Goal: Find specific page/section: Find specific page/section

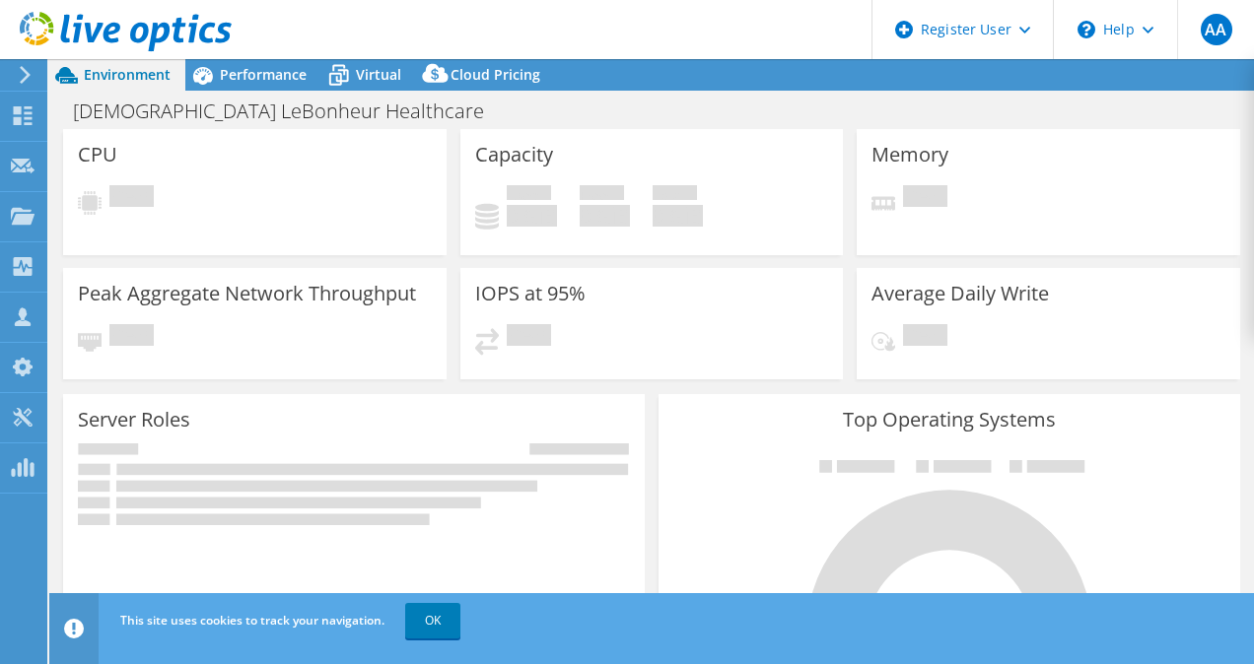
select select "USD"
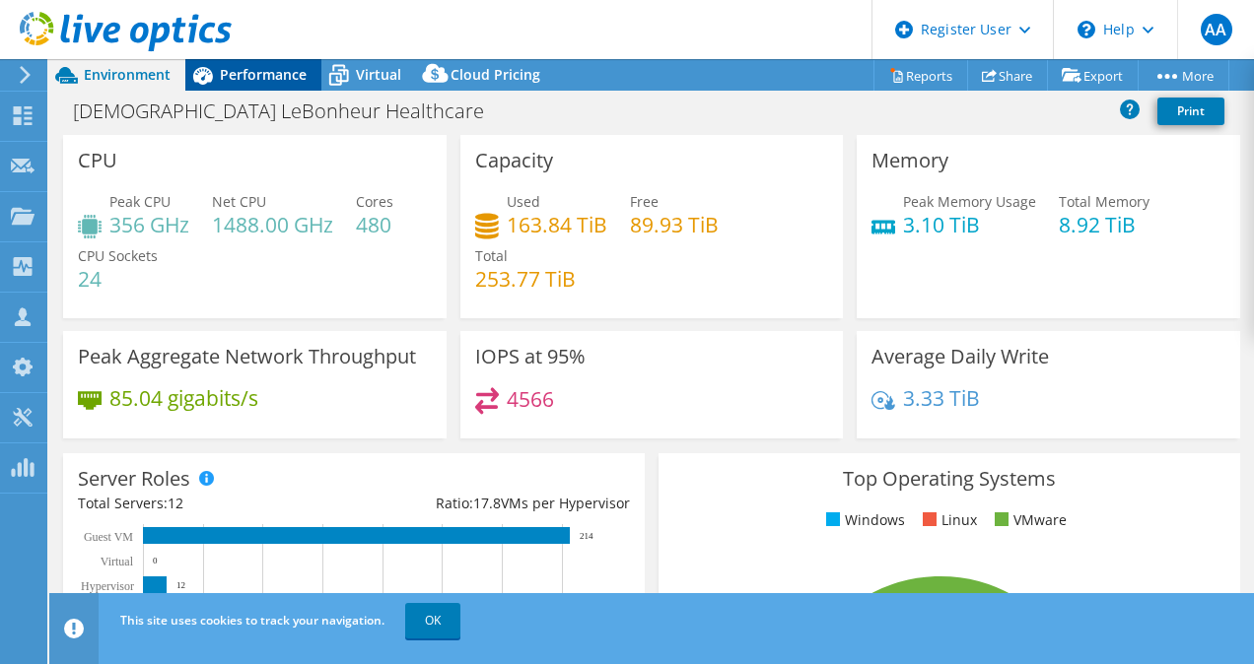
click at [240, 78] on span "Performance" at bounding box center [263, 74] width 87 height 19
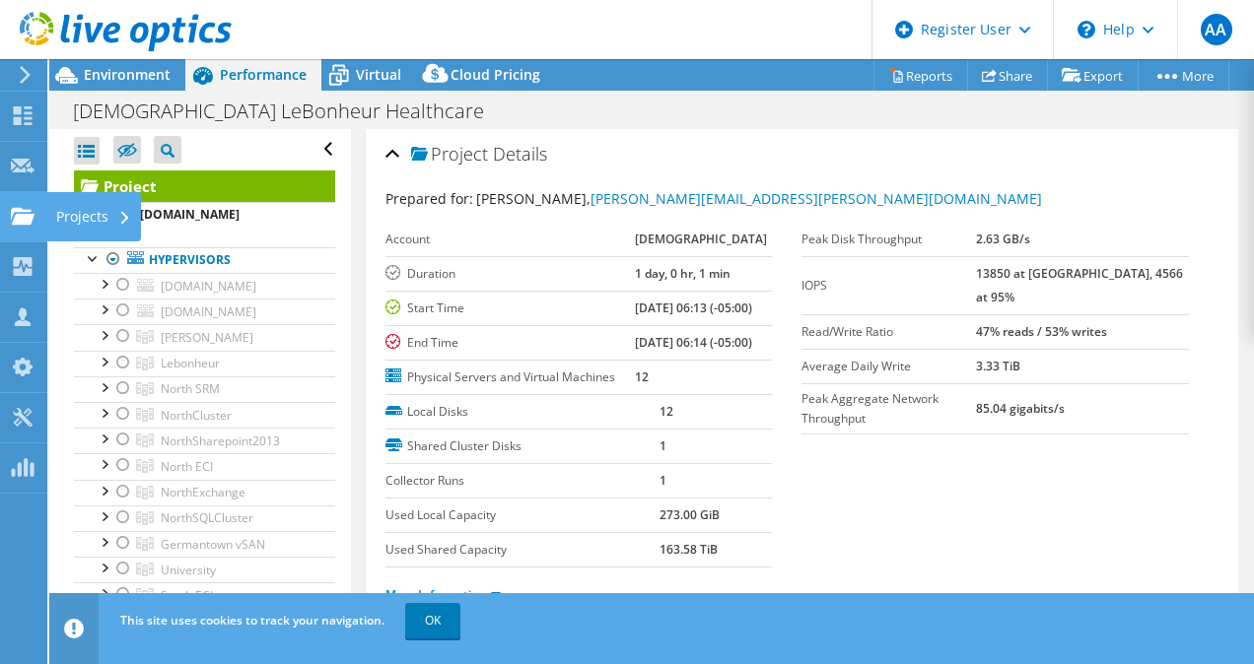
click at [16, 207] on icon at bounding box center [23, 216] width 24 height 19
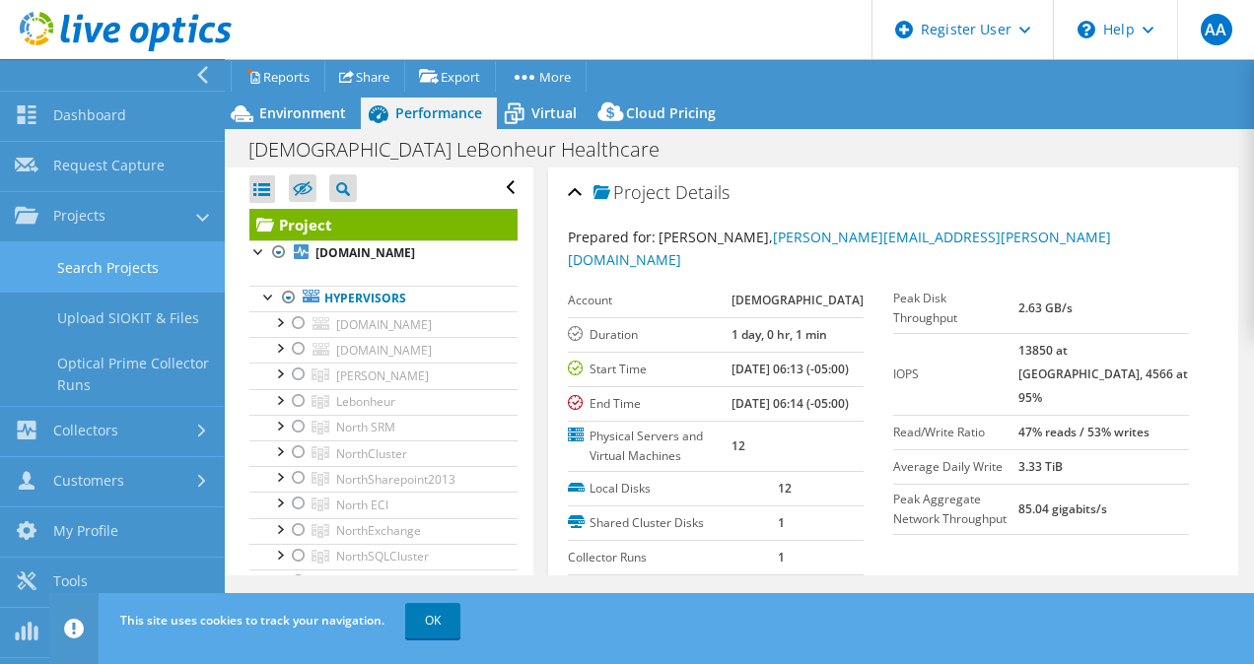
click at [123, 252] on link "Search Projects" at bounding box center [112, 268] width 225 height 50
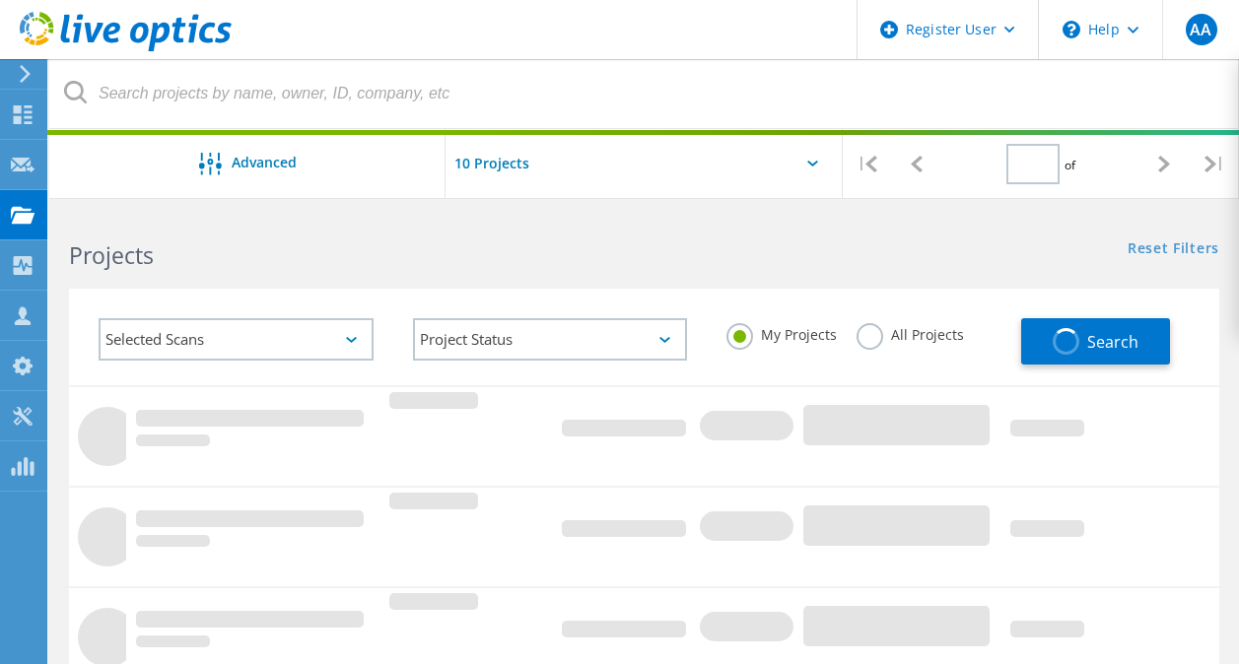
type input "1"
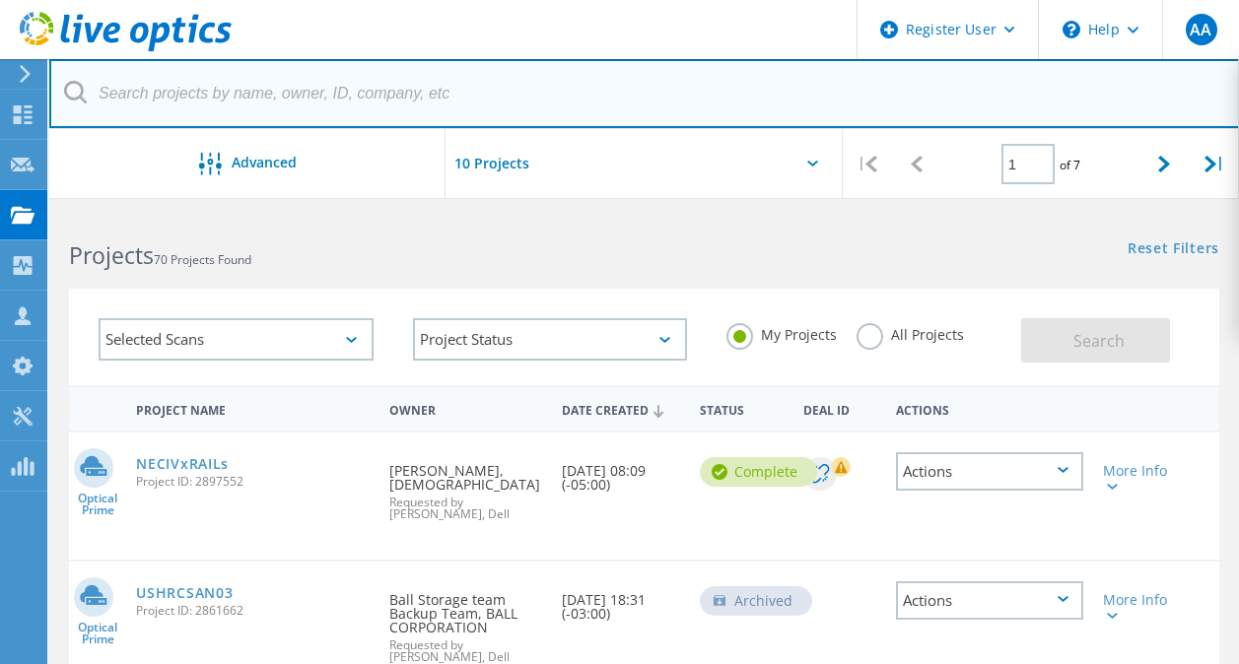
click at [360, 88] on input "text" at bounding box center [644, 93] width 1191 height 69
paste input "2909193"
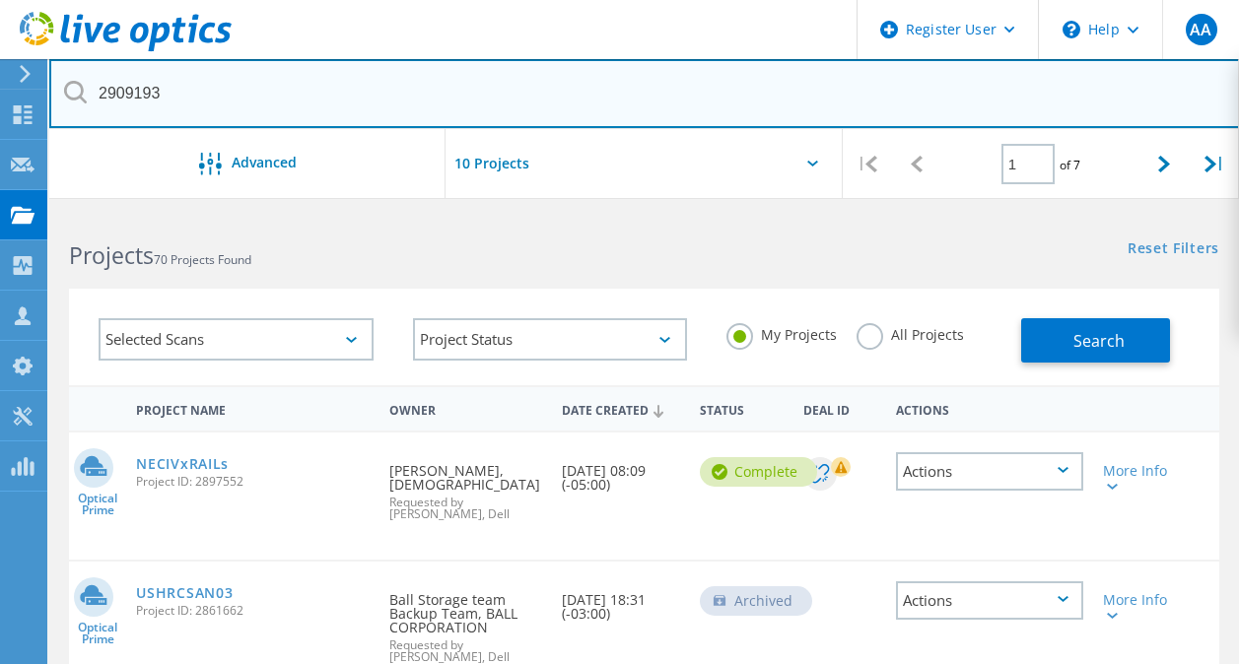
type input "2909193"
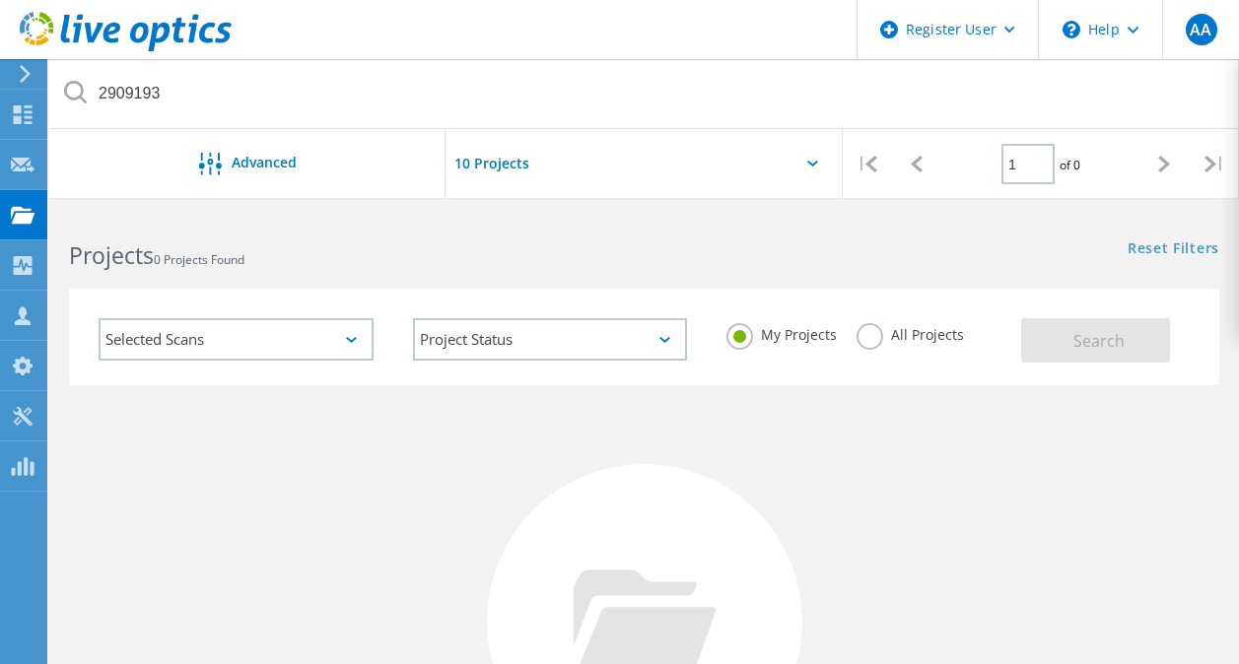
click at [876, 340] on label "All Projects" at bounding box center [910, 332] width 107 height 19
click at [0, 0] on input "All Projects" at bounding box center [0, 0] width 0 height 0
click at [1083, 328] on button "Search" at bounding box center [1095, 340] width 149 height 44
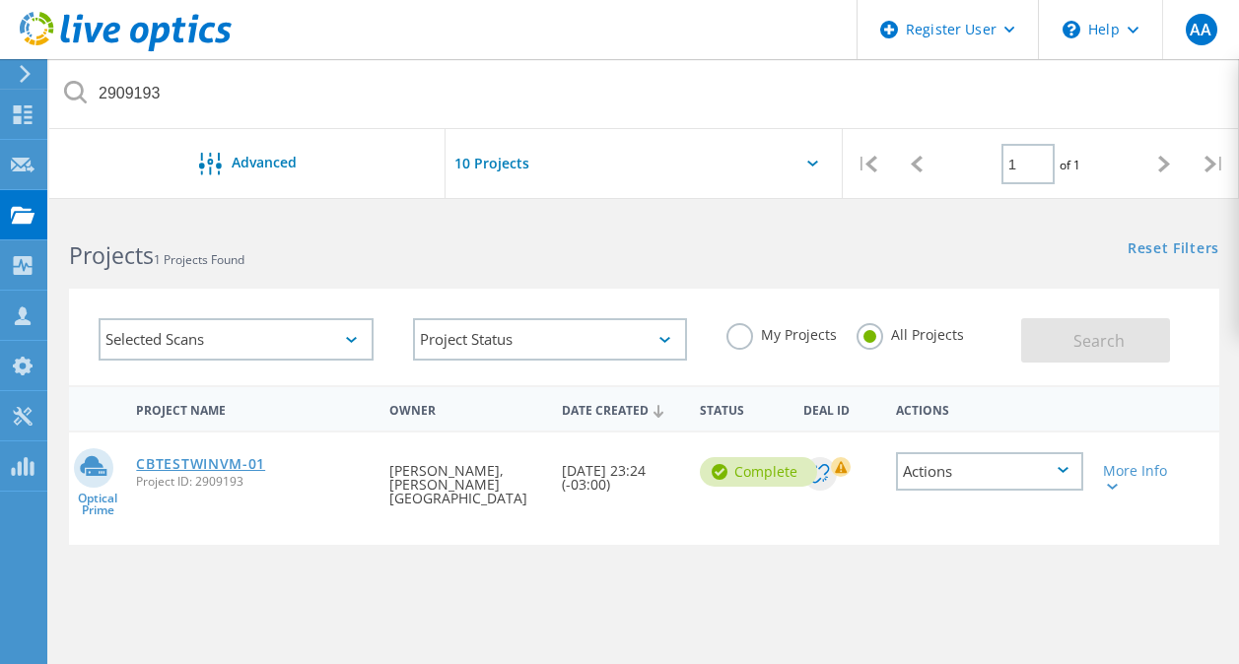
click at [180, 463] on link "CBTESTWINVM-01" at bounding box center [200, 464] width 129 height 14
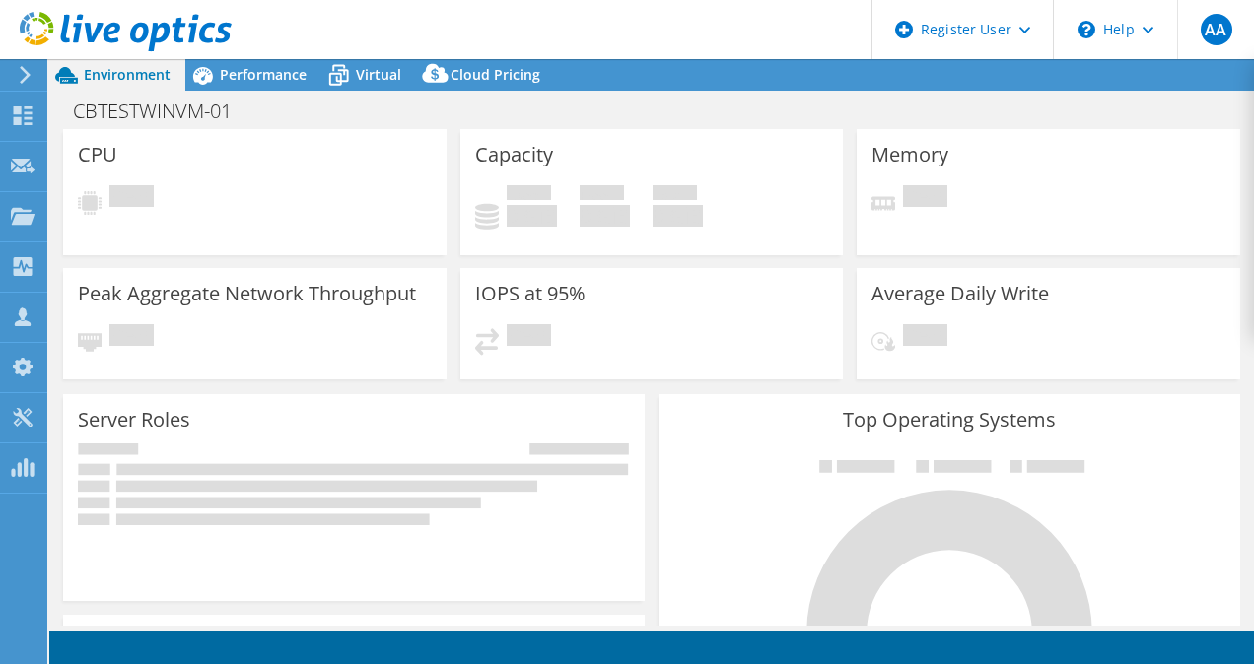
select select "USD"
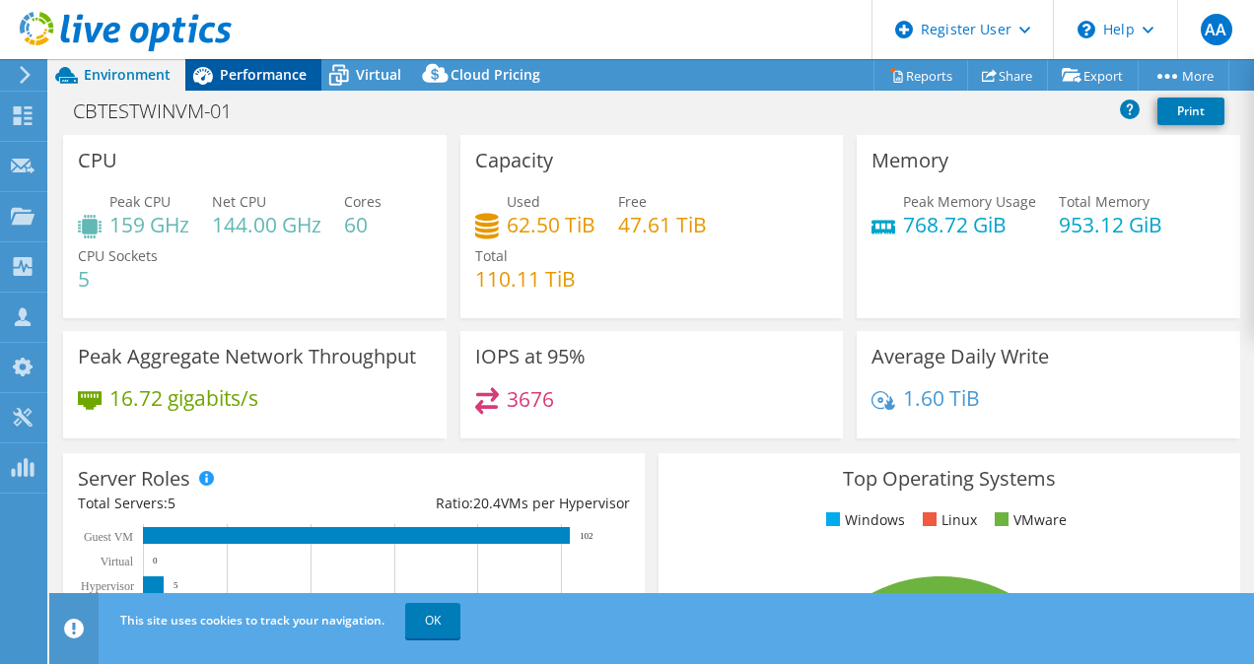
click at [226, 68] on span "Performance" at bounding box center [263, 74] width 87 height 19
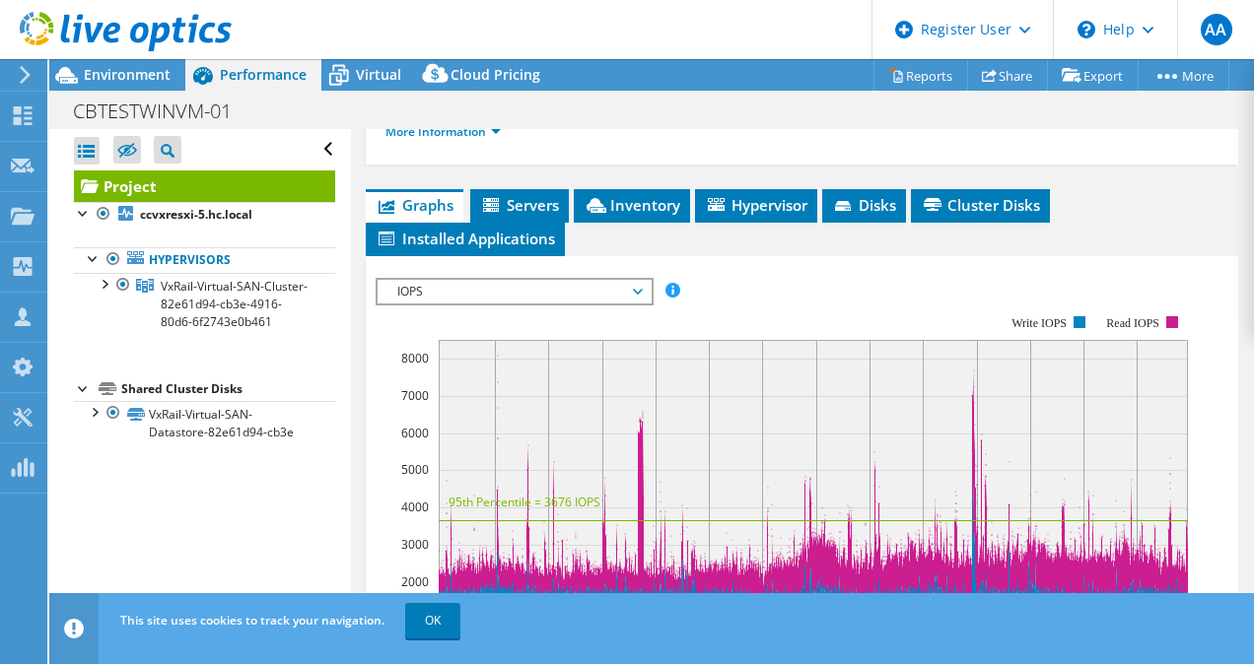
scroll to position [466, 0]
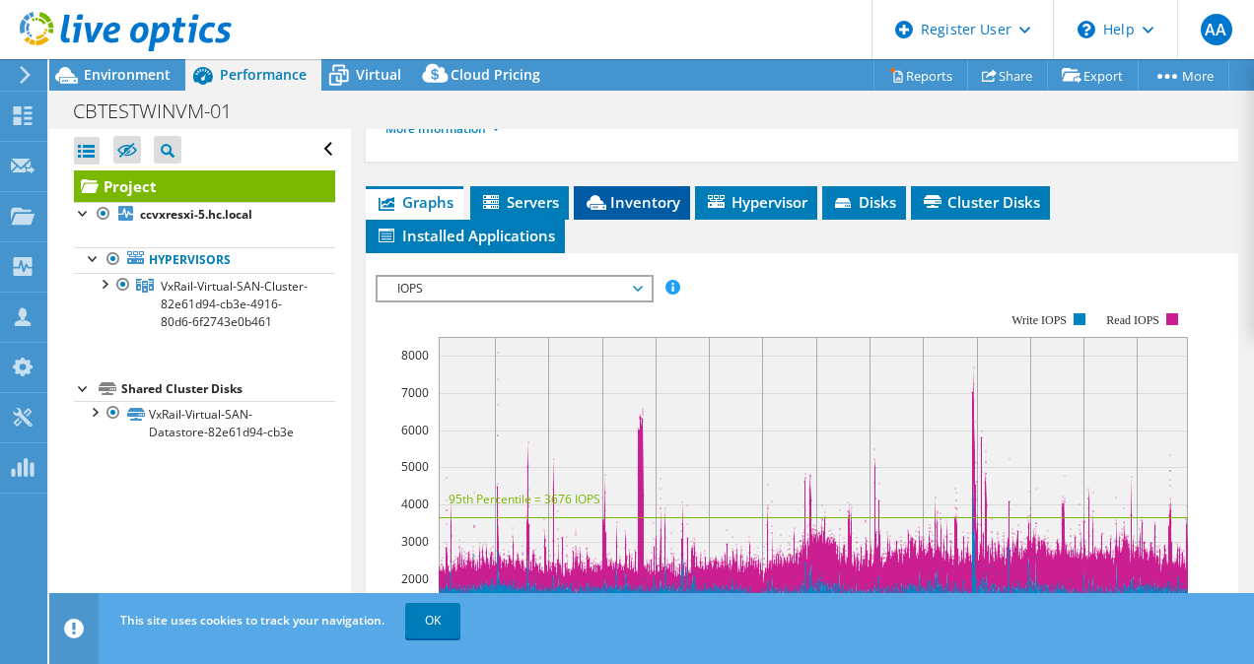
click at [645, 212] on span "Inventory" at bounding box center [632, 202] width 97 height 20
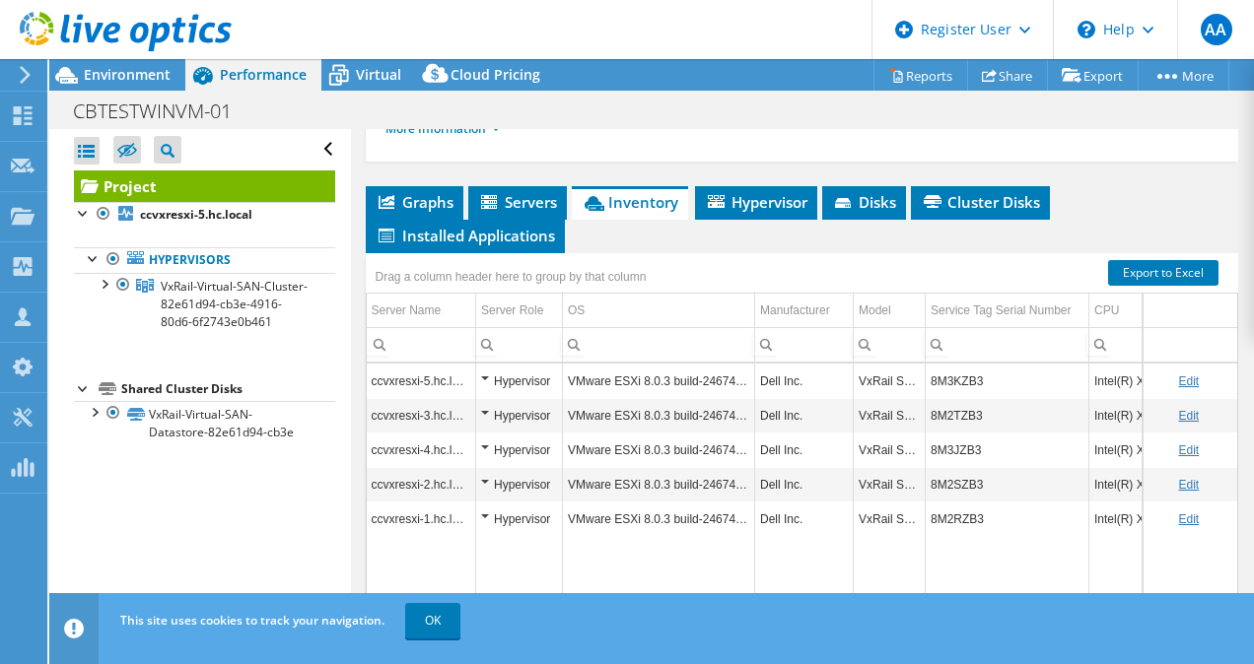
click at [609, 157] on div "More Information" at bounding box center [802, 129] width 834 height 55
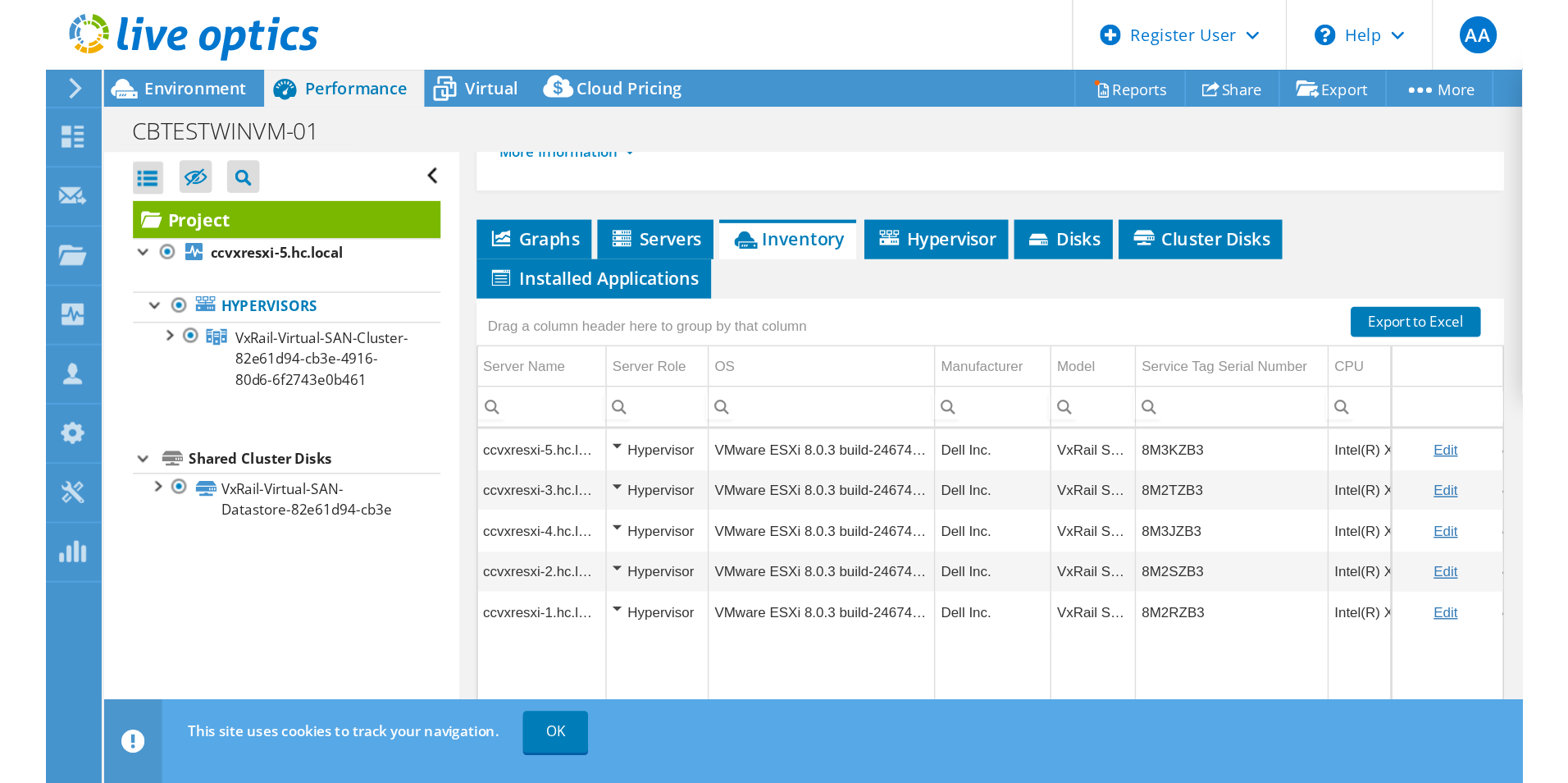
scroll to position [0, 0]
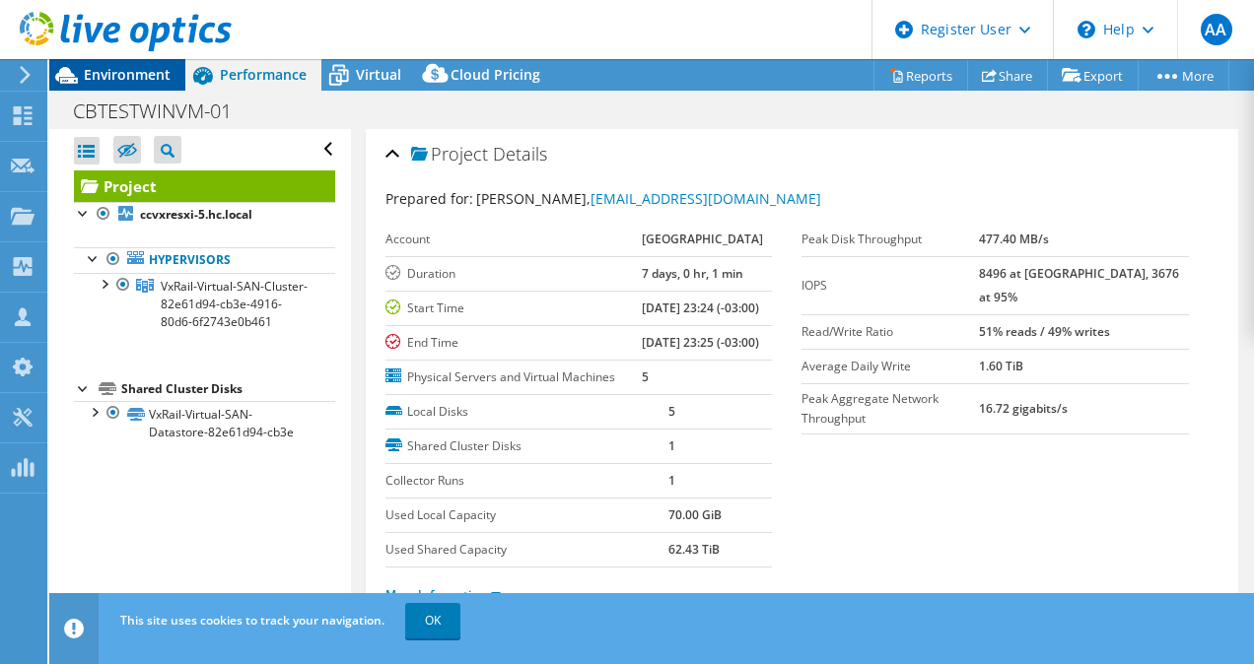
click at [113, 78] on span "Environment" at bounding box center [127, 74] width 87 height 19
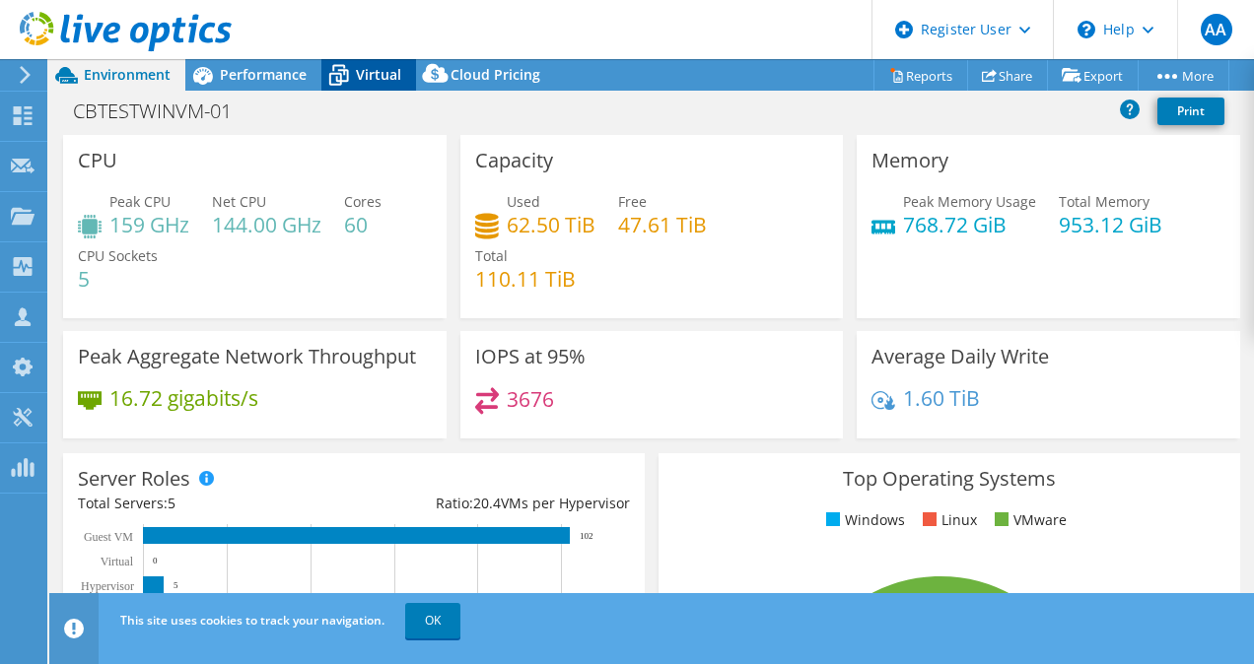
click at [358, 80] on span "Virtual" at bounding box center [378, 74] width 45 height 19
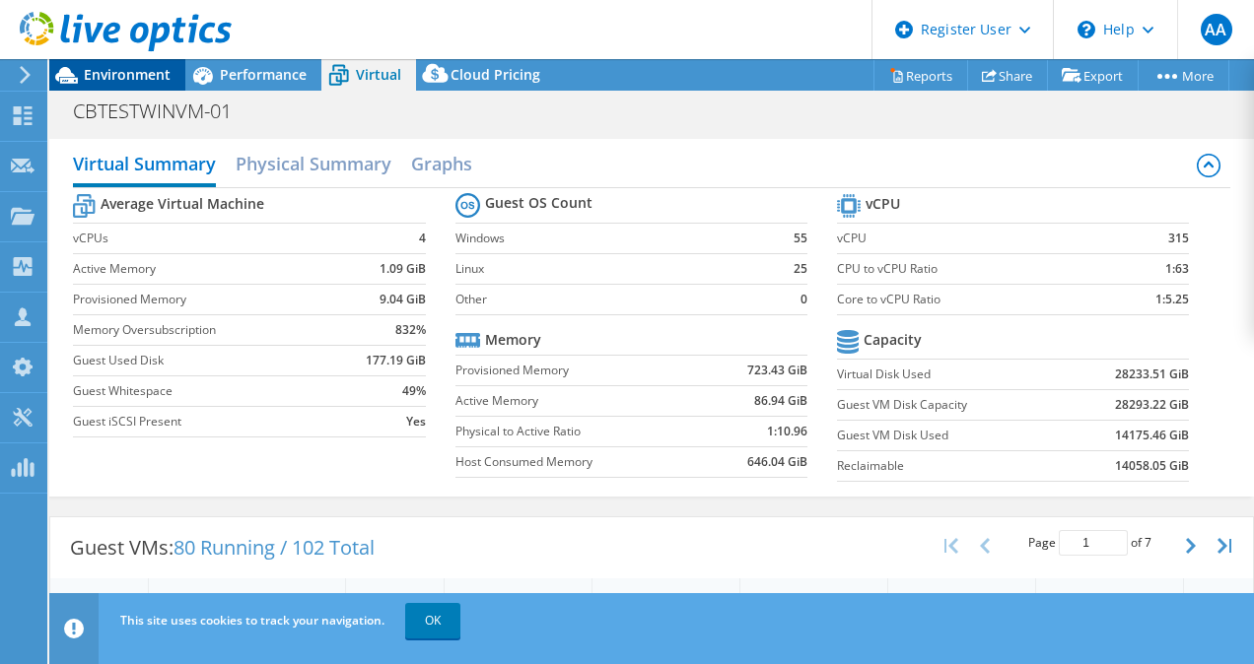
click at [141, 76] on span "Environment" at bounding box center [127, 74] width 87 height 19
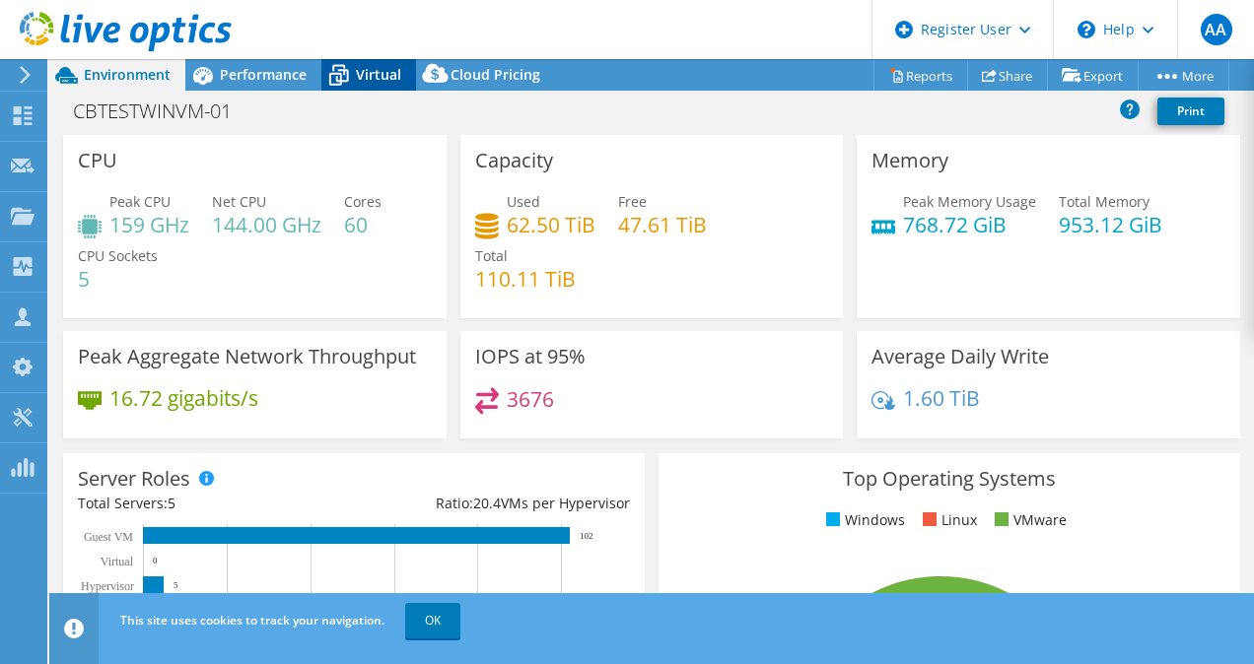
click at [359, 71] on span "Virtual" at bounding box center [378, 74] width 45 height 19
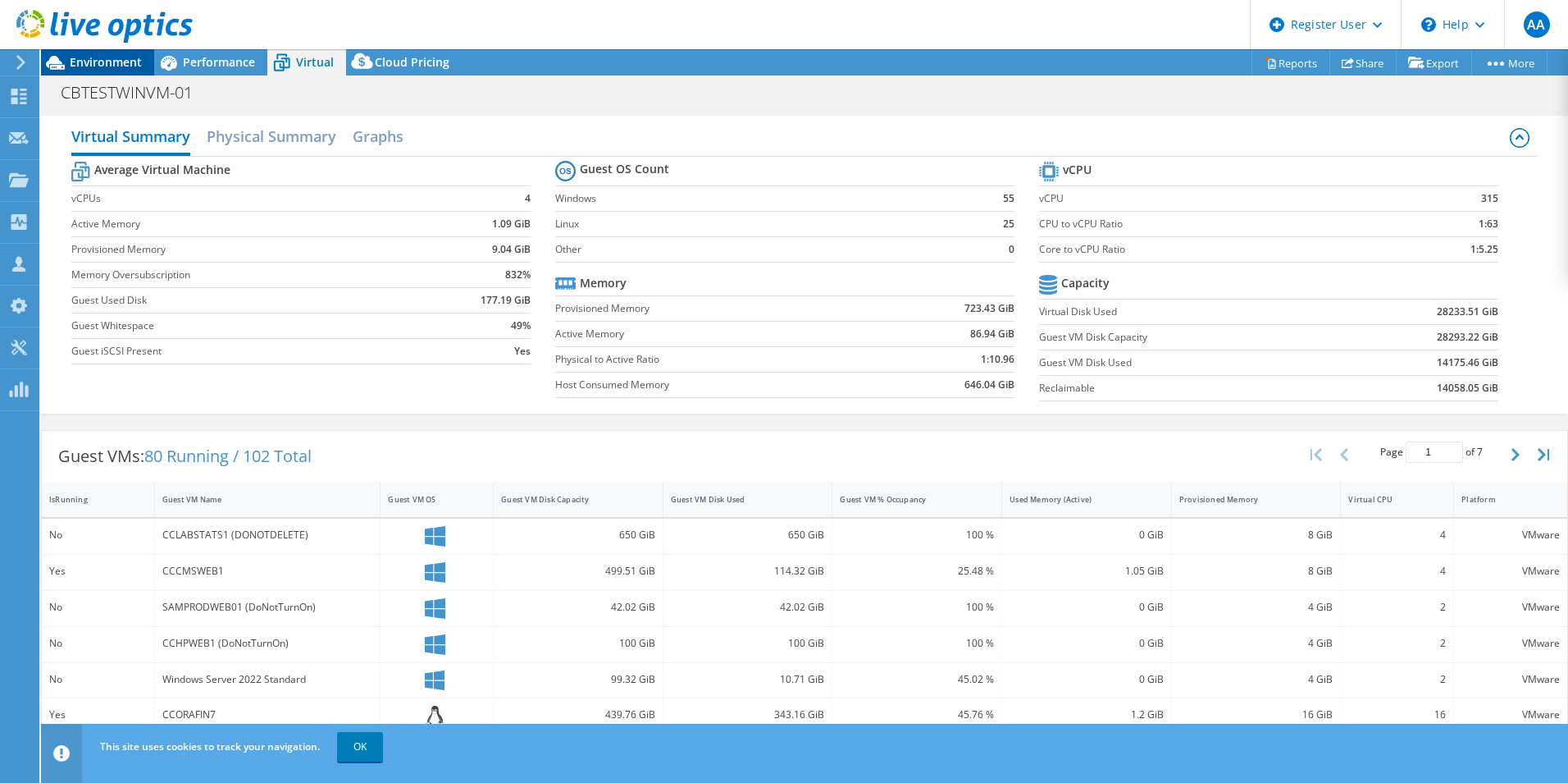
click at [107, 62] on span "Environment" at bounding box center [106, 62] width 72 height 16
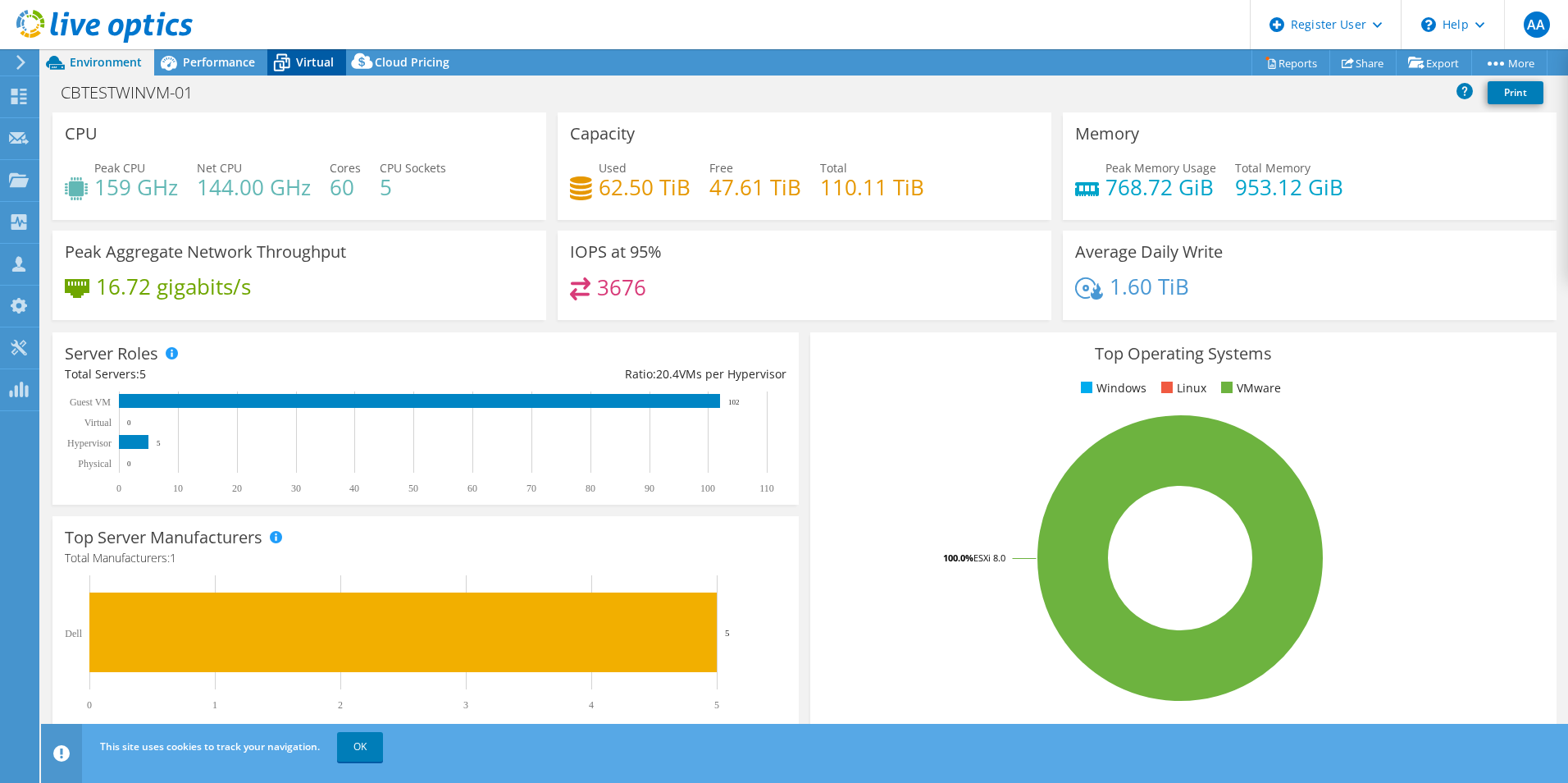
click at [305, 72] on div "Virtual" at bounding box center [306, 62] width 79 height 27
